Goal: Information Seeking & Learning: Learn about a topic

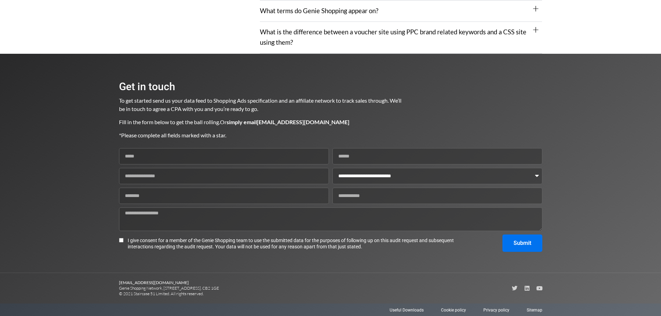
scroll to position [893, 0]
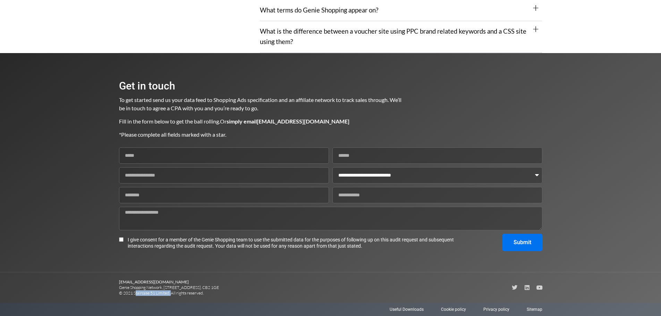
drag, startPoint x: 132, startPoint y: 293, endPoint x: 169, endPoint y: 293, distance: 36.1
click at [169, 293] on p "[EMAIL_ADDRESS][DOMAIN_NAME] Genie Shopping Network, [STREET_ADDRESS]. CB2 1GE …" at bounding box center [225, 287] width 212 height 17
click at [146, 295] on p "[EMAIL_ADDRESS][DOMAIN_NAME] Genie Shopping Network, [STREET_ADDRESS]. CB2 1GE …" at bounding box center [225, 287] width 212 height 17
click at [133, 291] on p "[EMAIL_ADDRESS][DOMAIN_NAME] Genie Shopping Network, [STREET_ADDRESS]. CB2 1GE …" at bounding box center [225, 287] width 212 height 17
drag, startPoint x: 134, startPoint y: 293, endPoint x: 172, endPoint y: 292, distance: 37.8
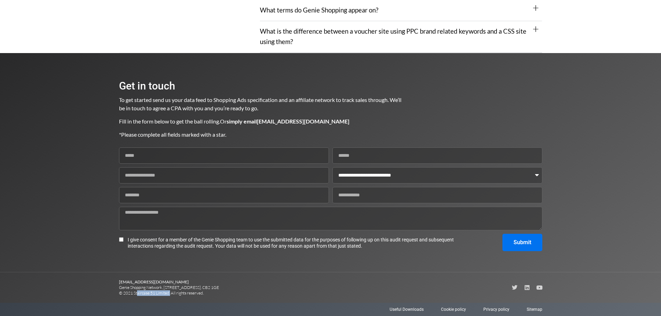
click at [167, 293] on p "[EMAIL_ADDRESS][DOMAIN_NAME] Genie Shopping Network, [STREET_ADDRESS]. CB2 1GE …" at bounding box center [225, 287] width 212 height 17
copy p "Staircase 51 Limite"
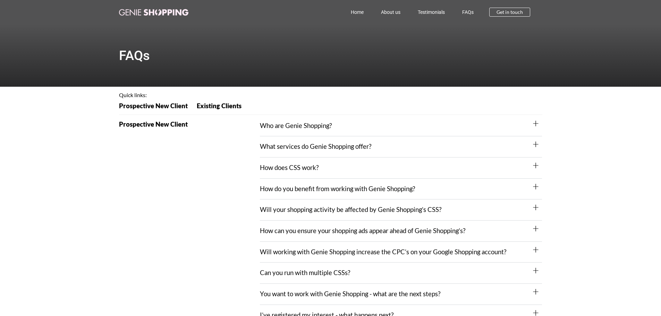
click at [330, 121] on div "Who are Genie Shopping?" at bounding box center [401, 125] width 282 height 21
click at [202, 103] on span "Existing Clients" at bounding box center [219, 106] width 45 height 7
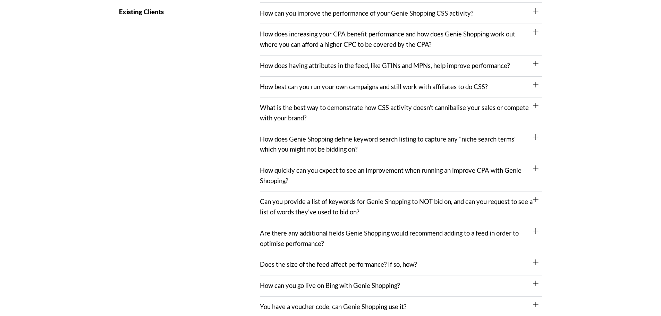
scroll to position [379, 0]
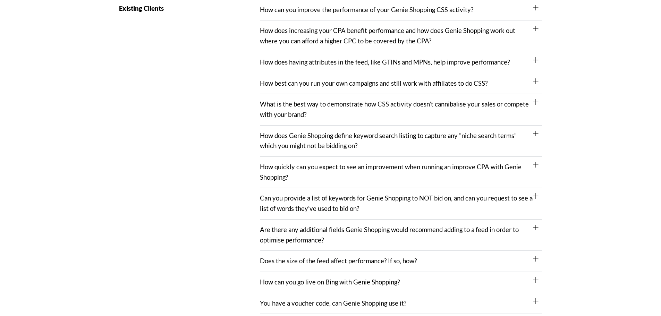
click at [303, 9] on link "How can you improve the performance of your Genie Shopping CSS activity?" at bounding box center [366, 10] width 213 height 8
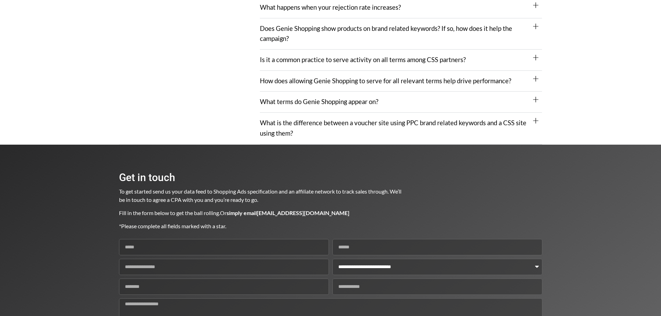
scroll to position [1177, 0]
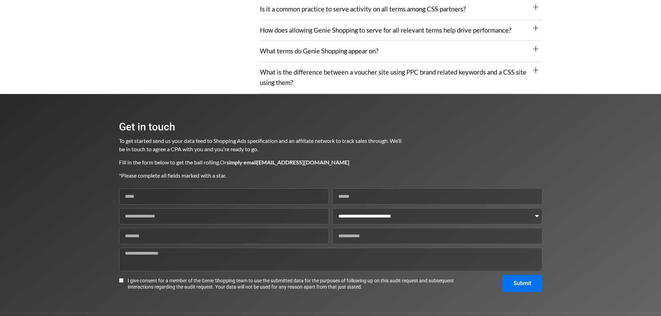
click at [355, 71] on link "What is the difference between a voucher site using PPC brand related keywords …" at bounding box center [393, 77] width 266 height 18
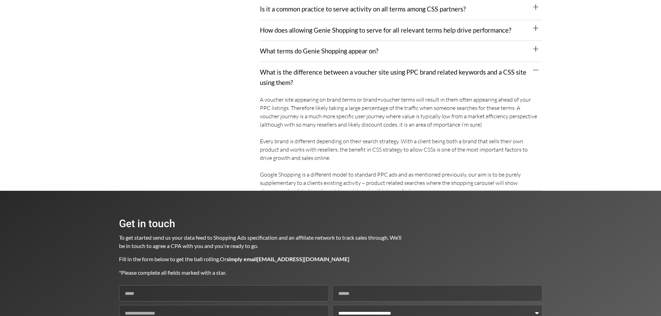
click at [359, 54] on link "What terms do Genie Shopping appear on?" at bounding box center [319, 51] width 118 height 8
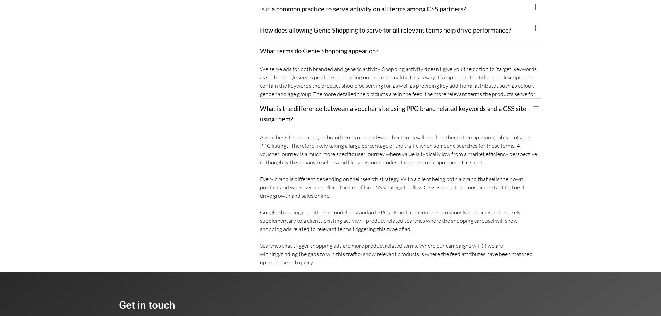
drag, startPoint x: 369, startPoint y: 33, endPoint x: 373, endPoint y: 26, distance: 7.8
click at [369, 33] on link "How does allowing Genie Shopping to serve for all relevant terms help drive per…" at bounding box center [385, 30] width 251 height 8
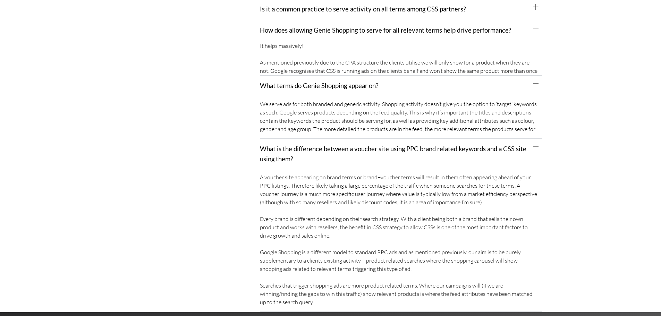
click at [378, 16] on div "Is it a common practice to serve activity on all terms among CSS partners?" at bounding box center [401, 9] width 282 height 21
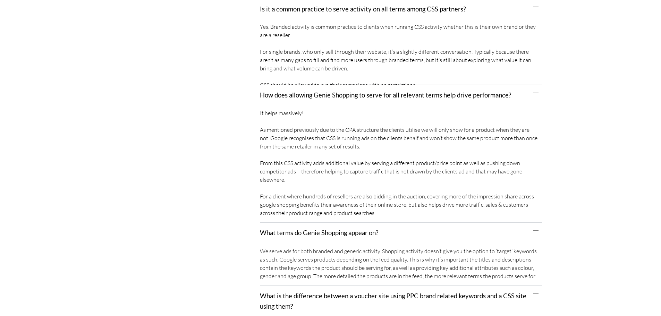
scroll to position [1107, 0]
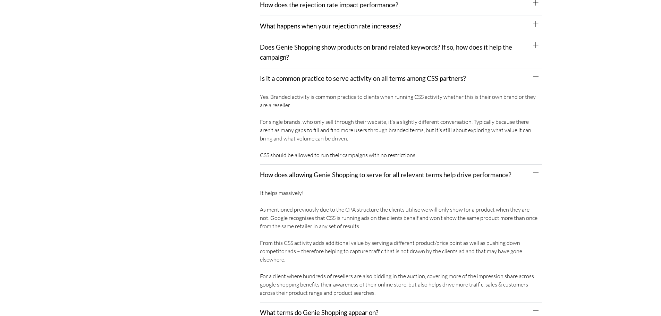
click at [356, 79] on link "Is it a common practice to serve activity on all terms among CSS partners?" at bounding box center [363, 79] width 206 height 8
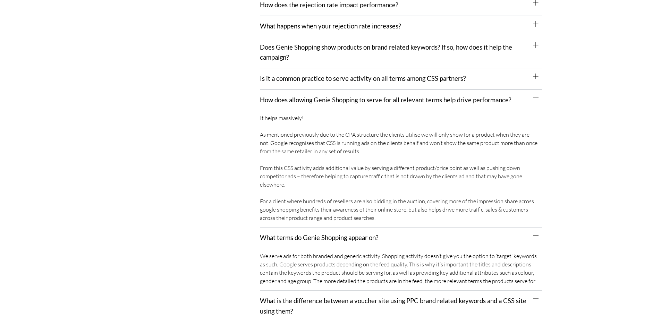
click at [356, 79] on link "Is it a common practice to serve activity on all terms among CSS partners?" at bounding box center [363, 79] width 206 height 8
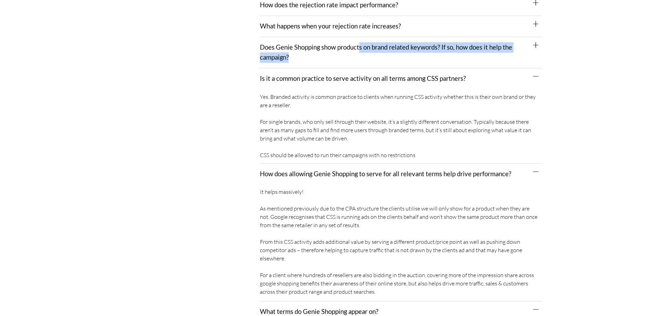
drag, startPoint x: 361, startPoint y: 53, endPoint x: 362, endPoint y: 36, distance: 16.7
click at [361, 53] on div "Does Genie Shopping show products on brand related keywords? If so, how does it…" at bounding box center [401, 52] width 282 height 31
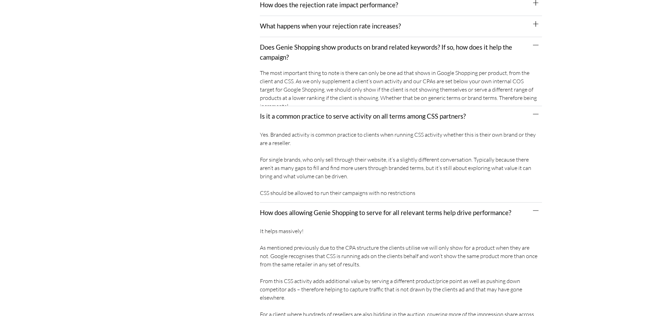
click at [363, 25] on link "What happens when your rejection rate increases?" at bounding box center [330, 26] width 141 height 8
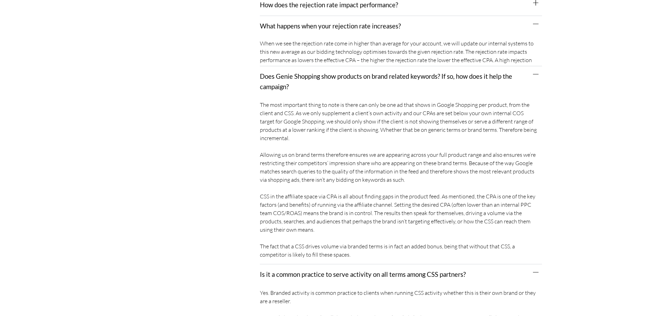
scroll to position [1038, 0]
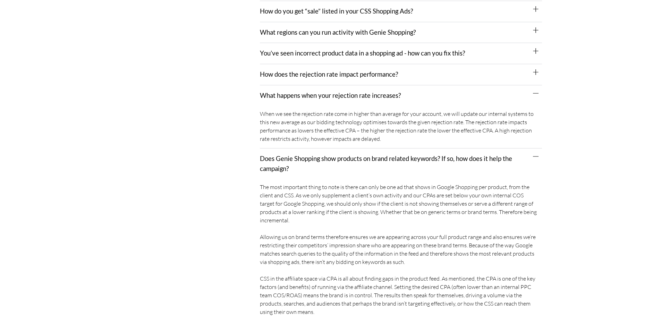
click at [357, 69] on div "How does the rejection rate impact performance?" at bounding box center [401, 74] width 282 height 21
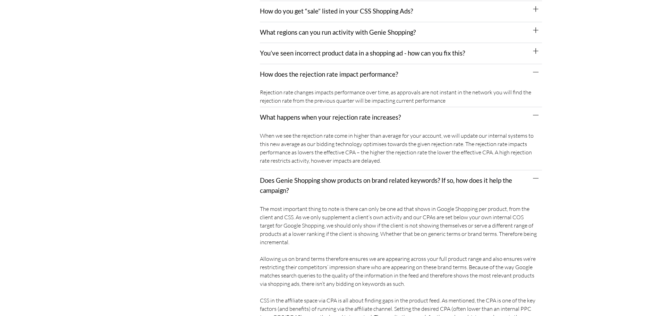
click at [357, 59] on div "You’ve seen incorrect product data in a shopping ad - how can you fix this?" at bounding box center [401, 53] width 282 height 21
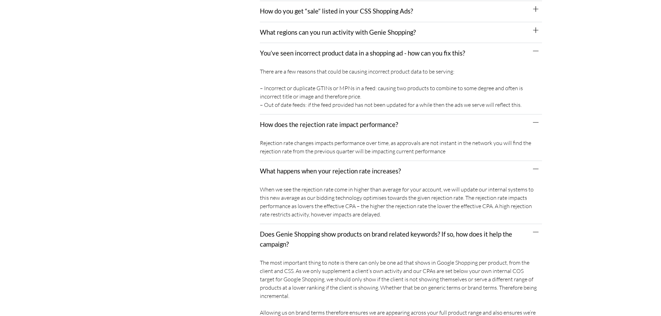
click at [357, 30] on link "What regions can you run activity with Genie Shopping?" at bounding box center [338, 32] width 156 height 8
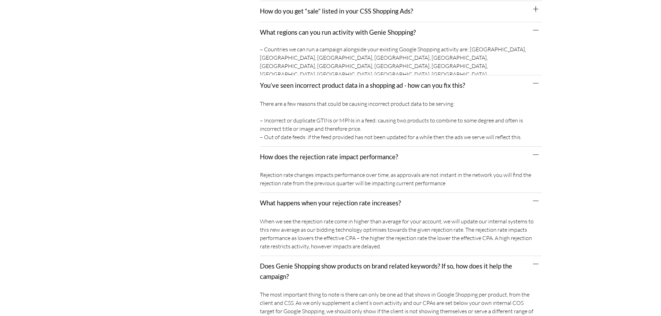
click at [357, 13] on link "How do you get “sale” listed in your CSS Shopping Ads?" at bounding box center [336, 11] width 153 height 8
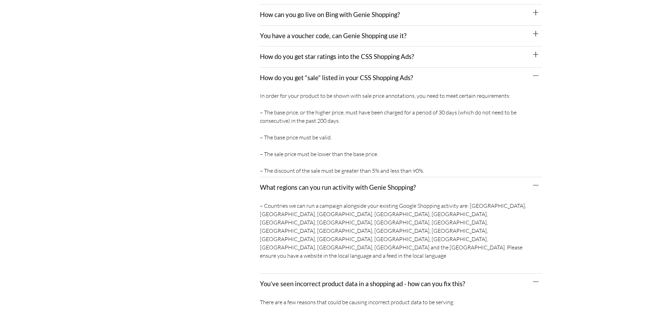
scroll to position [969, 0]
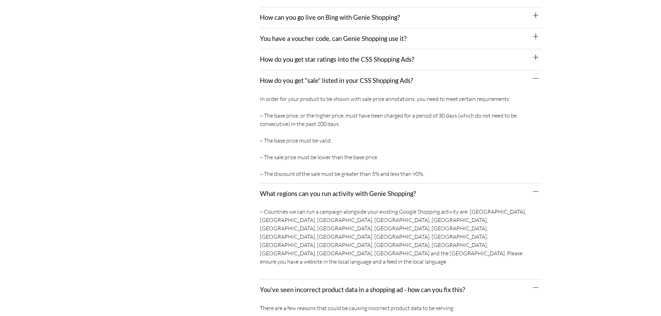
click at [350, 63] on link "How do you get star ratings into the CSS Shopping Ads?" at bounding box center [337, 59] width 154 height 8
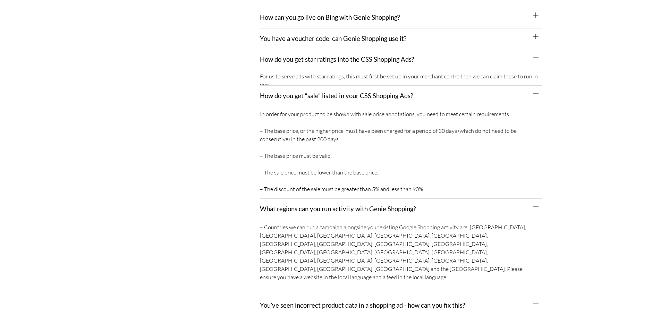
click at [350, 37] on link "You have a voucher code, can Genie Shopping use it?" at bounding box center [333, 39] width 146 height 8
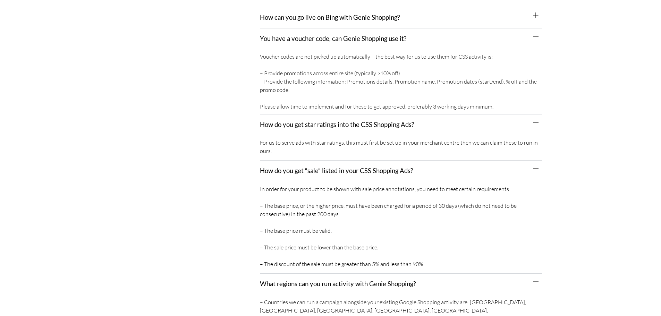
click at [351, 21] on link "How can you go live on Bing with Genie Shopping?" at bounding box center [330, 18] width 140 height 8
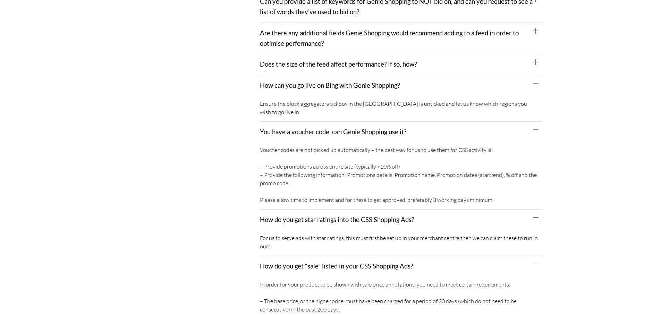
scroll to position [899, 0]
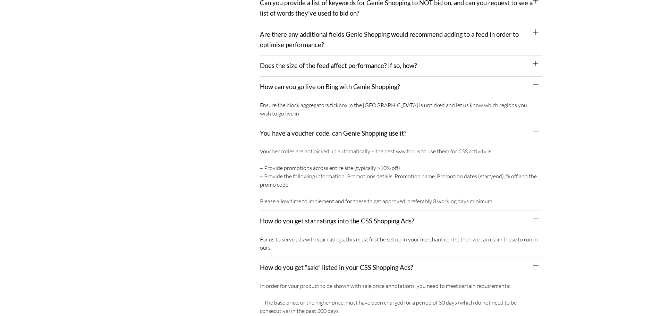
click at [344, 61] on div "Does the size of the feed affect performance? If so, how?" at bounding box center [401, 65] width 282 height 21
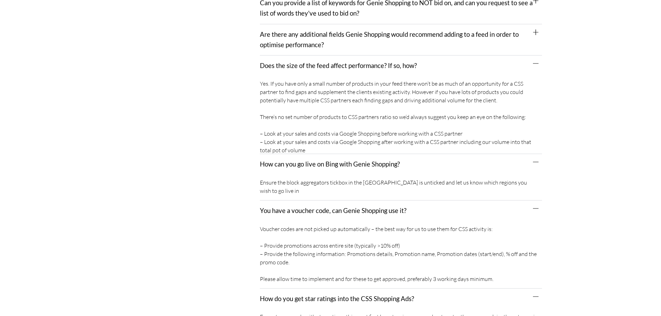
click at [342, 46] on div "Are there any additional fields Genie Shopping would recommend adding to a feed…" at bounding box center [401, 39] width 282 height 31
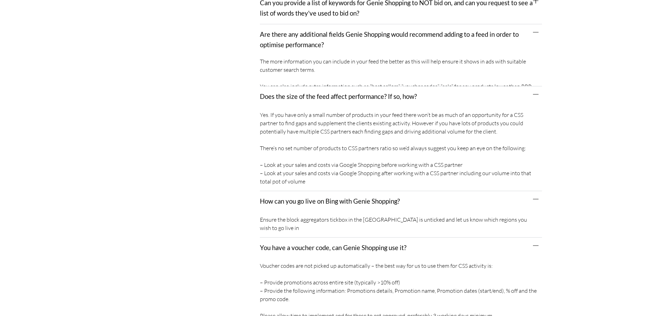
click at [345, 28] on div "Are there any additional fields Genie Shopping would recommend adding to a feed…" at bounding box center [401, 39] width 282 height 31
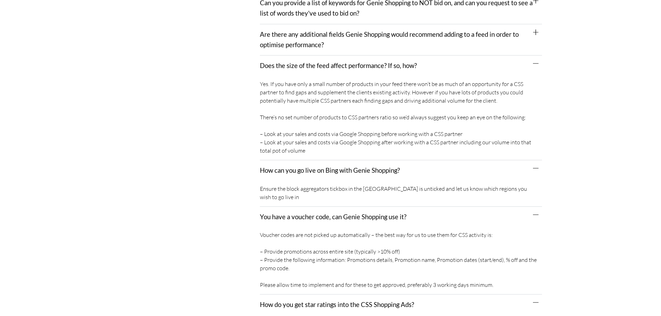
click at [345, 28] on div "Are there any additional fields Genie Shopping would recommend adding to a feed…" at bounding box center [401, 39] width 282 height 31
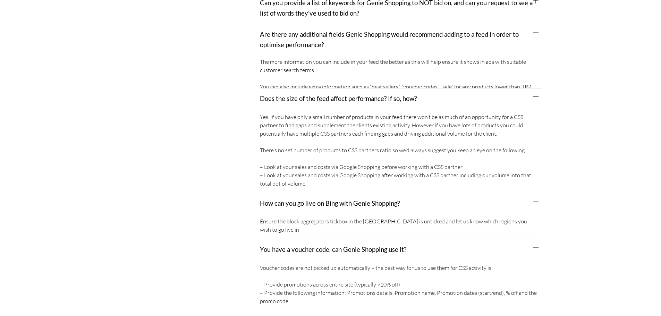
click at [345, 15] on link "Can you provide a list of keywords for Genie Shopping to NOT bid on, and can yo…" at bounding box center [396, 8] width 273 height 18
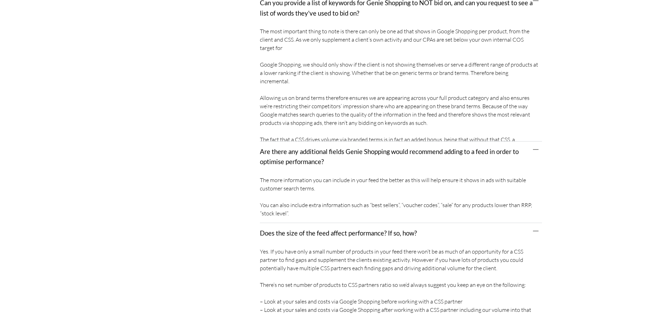
scroll to position [795, 0]
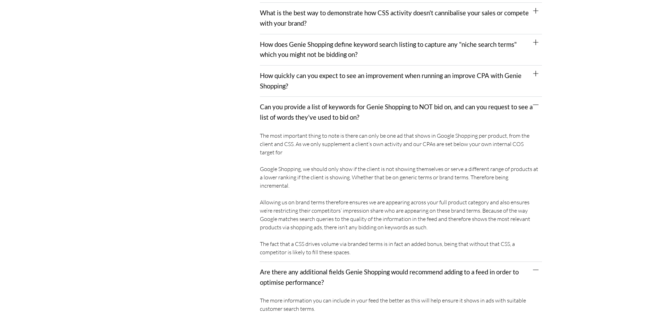
click at [332, 74] on link "How quickly can you expect to see an improvement when running an improve CPA wi…" at bounding box center [390, 81] width 261 height 18
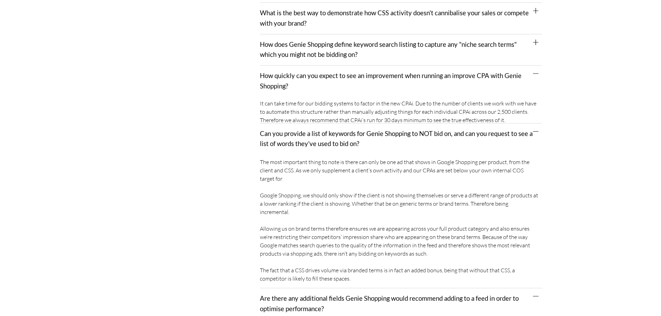
click at [332, 46] on link "How does Genie Shopping define keyword search listing to capture any "niche sea…" at bounding box center [388, 50] width 257 height 18
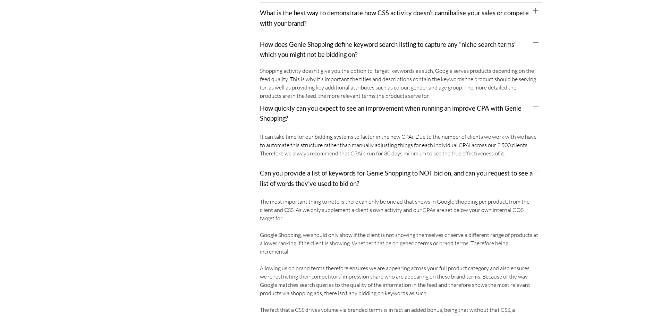
click at [339, 16] on link "What is the best way to demonstrate how CSS activity doesn't cannibalise your s…" at bounding box center [394, 18] width 269 height 18
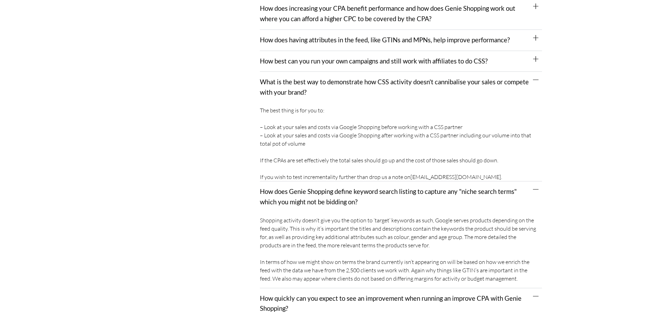
scroll to position [726, 0]
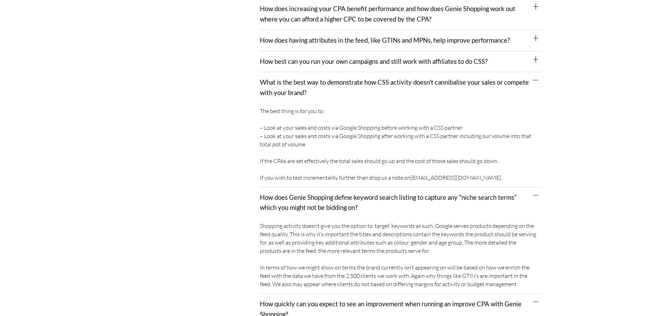
click at [325, 56] on div "How best can you run your own campaigns and still work with affiliates to do CS…" at bounding box center [401, 61] width 282 height 21
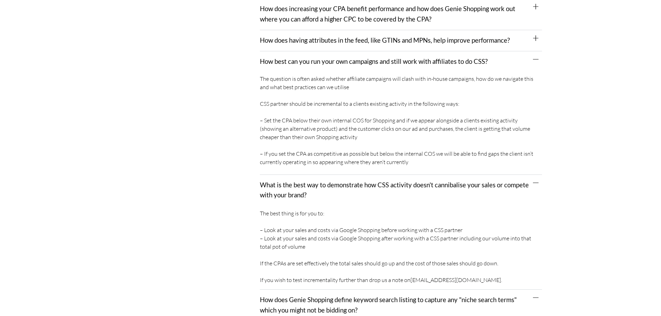
click at [325, 31] on div "How does having attributes in the feed, like GTINs and MPNs, help improve perfo…" at bounding box center [401, 40] width 282 height 21
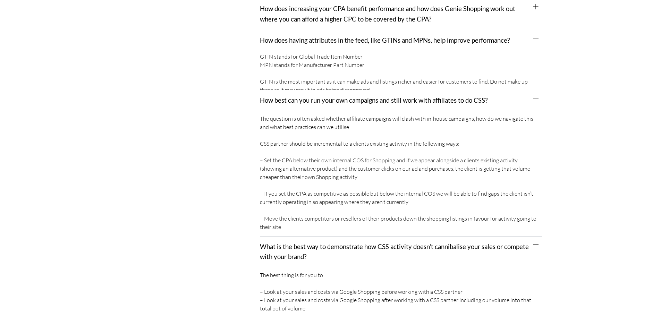
click at [325, 12] on link "How does increasing your CPA benefit performance and how does Genie Shopping wo…" at bounding box center [387, 14] width 255 height 18
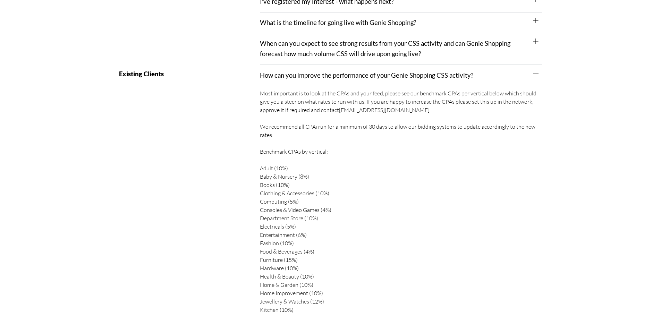
scroll to position [275, 0]
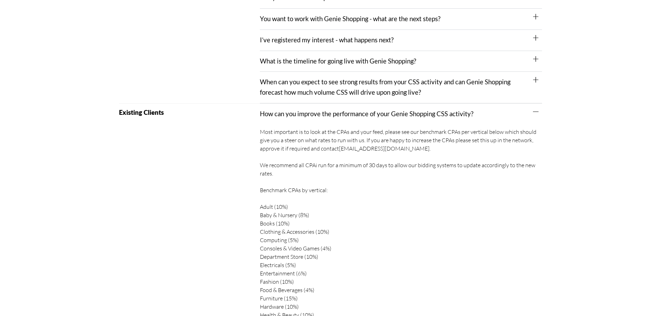
click at [311, 86] on link "When can you expect to see strong results from your CSS activity and can Genie …" at bounding box center [385, 87] width 250 height 18
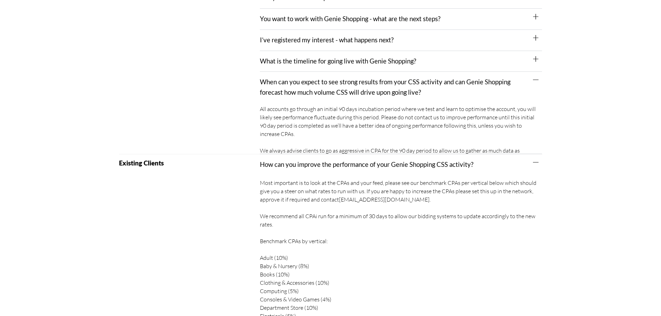
click at [315, 60] on link "What is the timeline for going live with Genie Shopping?" at bounding box center [338, 61] width 156 height 8
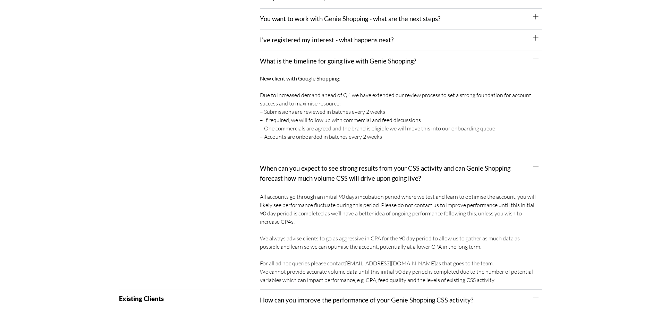
click at [317, 34] on div "I’ve registered my interest - what happens next?" at bounding box center [401, 40] width 282 height 21
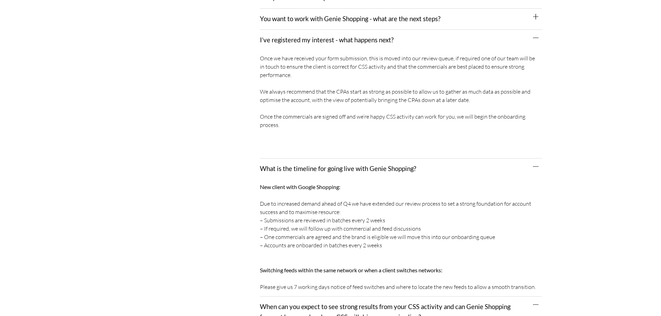
click at [317, 17] on link "You want to work with Genie Shopping - what are the next steps?" at bounding box center [350, 19] width 180 height 8
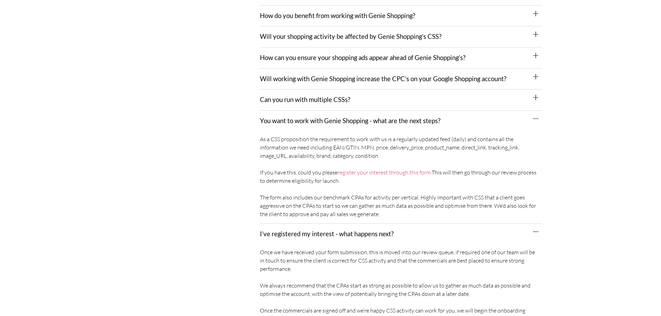
scroll to position [171, 0]
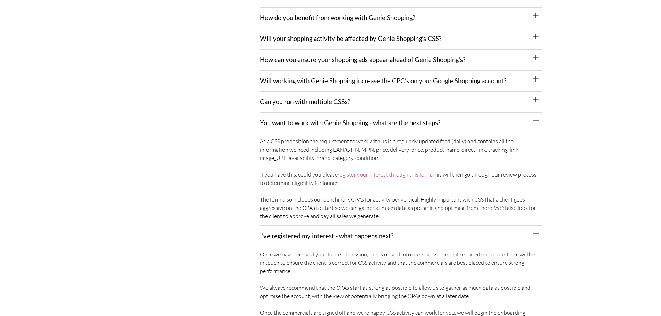
click at [303, 98] on link "Can you run with multiple CSSs?" at bounding box center [305, 102] width 90 height 8
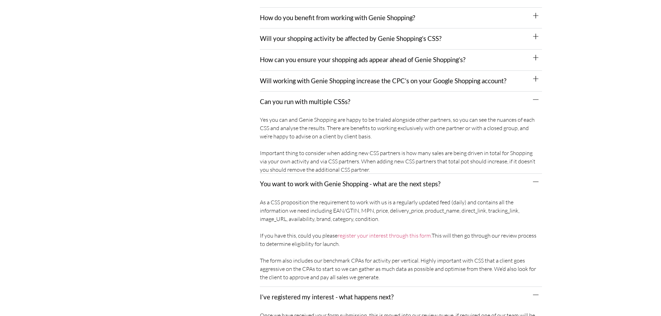
click at [304, 78] on link "Will working with Genie Shopping increase the CPC’s on your Google Shopping acc…" at bounding box center [383, 81] width 246 height 8
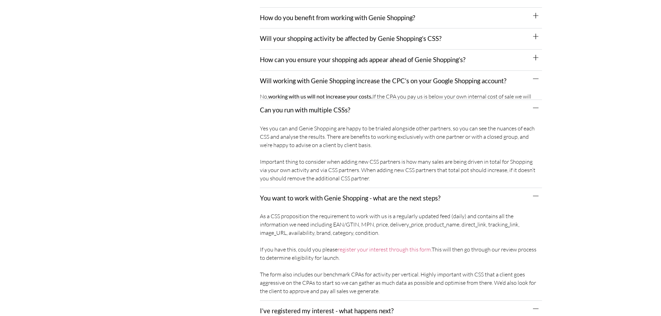
click at [305, 57] on link "How can you ensure your shopping ads appear ahead of Genie Shopping’s?" at bounding box center [362, 60] width 205 height 8
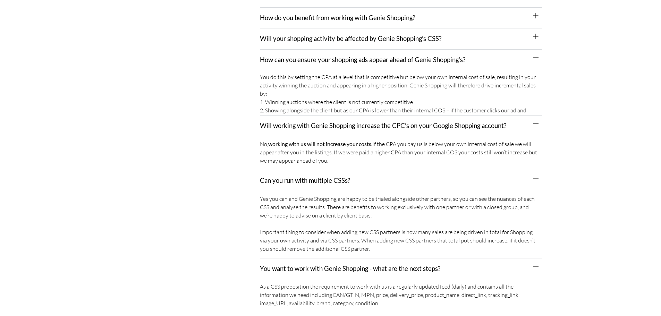
click at [305, 44] on div "Will your shopping activity be affected by Genie Shopping’s CSS?" at bounding box center [401, 38] width 282 height 21
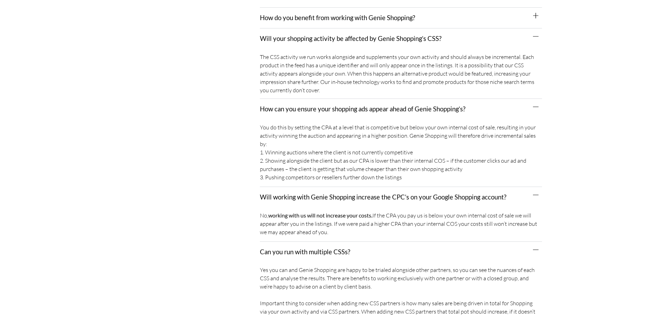
click at [305, 15] on link "How do you benefit from working with Genie Shopping?" at bounding box center [337, 18] width 155 height 8
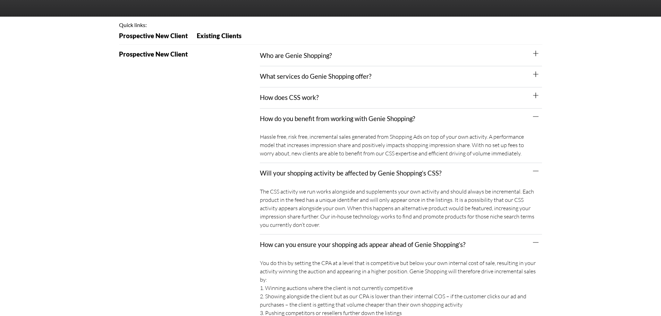
scroll to position [67, 0]
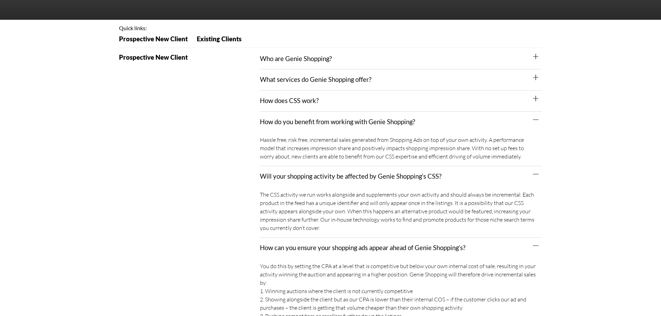
click at [296, 95] on div "How does CSS work?" at bounding box center [401, 101] width 282 height 21
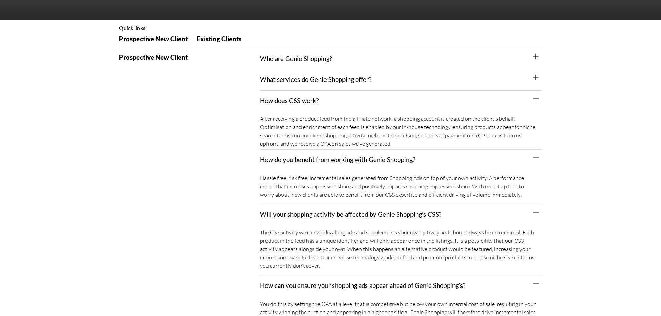
click at [301, 74] on div "What services do Genie Shopping offer?" at bounding box center [401, 79] width 282 height 21
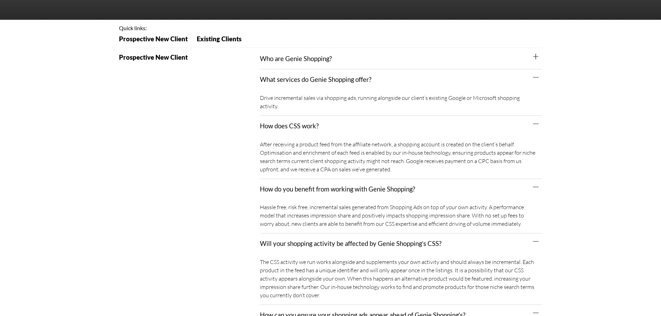
click at [303, 60] on link "Who are Genie Shopping?" at bounding box center [296, 59] width 72 height 8
